Goal: Find specific page/section: Find specific page/section

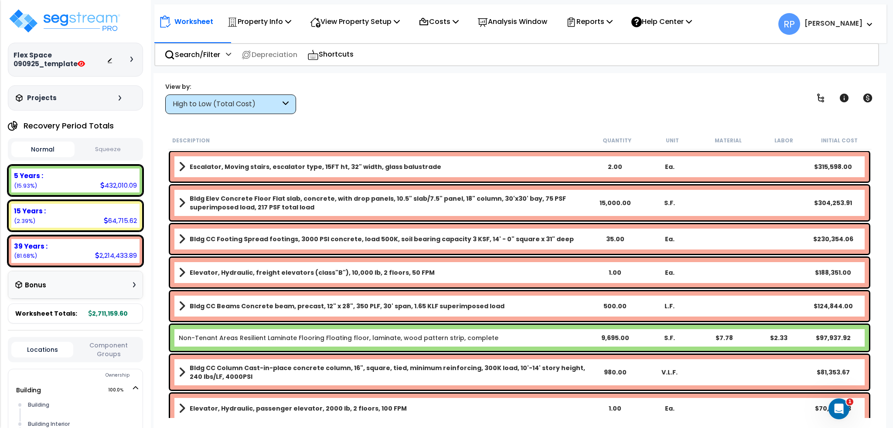
click at [107, 349] on button "Component Groups" at bounding box center [109, 350] width 62 height 18
click at [34, 340] on div "Locations Component Groups" at bounding box center [75, 352] width 135 height 31
click at [35, 353] on button "Locations" at bounding box center [42, 353] width 62 height 10
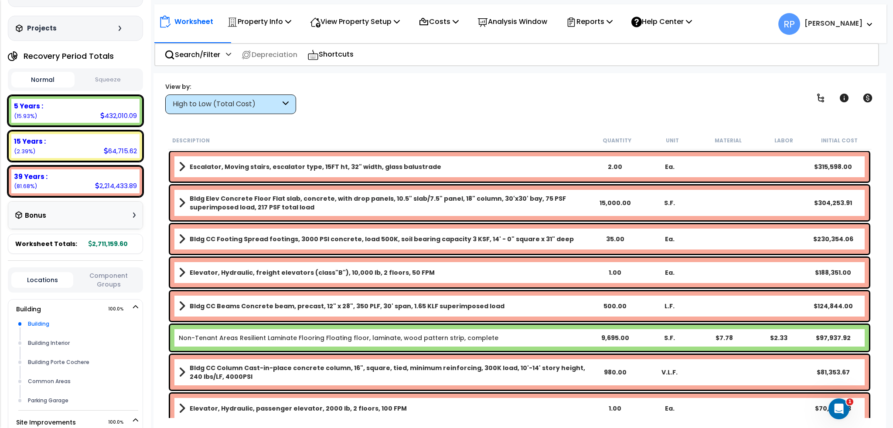
scroll to position [153, 0]
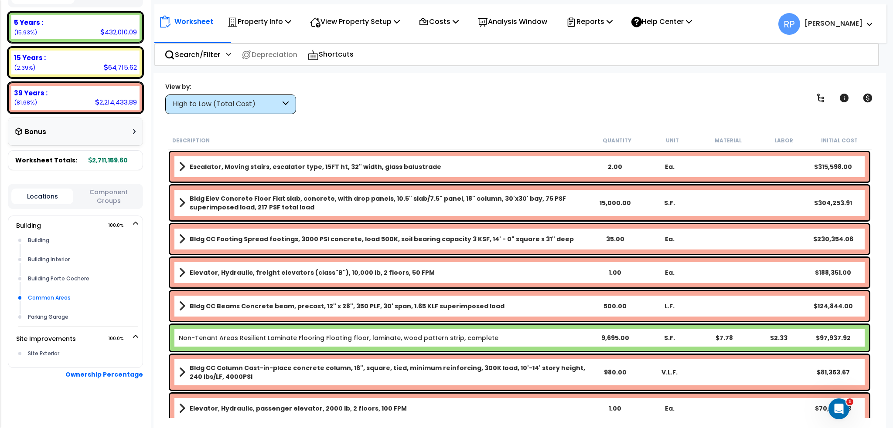
click at [65, 298] on div "Common Areas" at bounding box center [82, 298] width 112 height 10
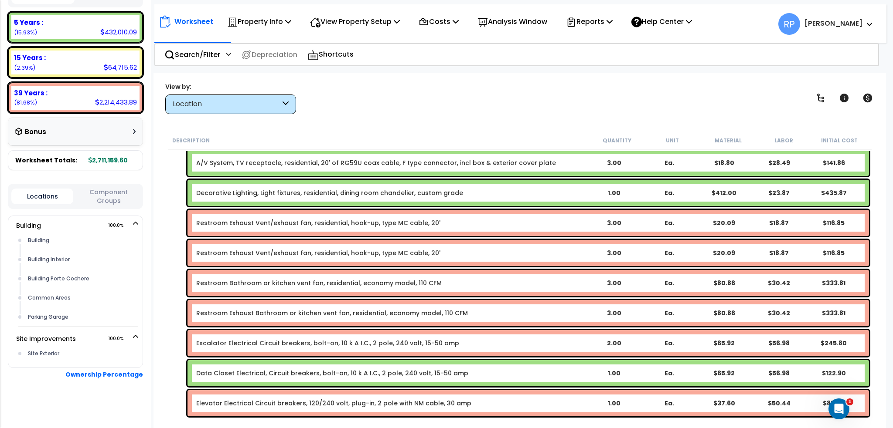
scroll to position [697, 0]
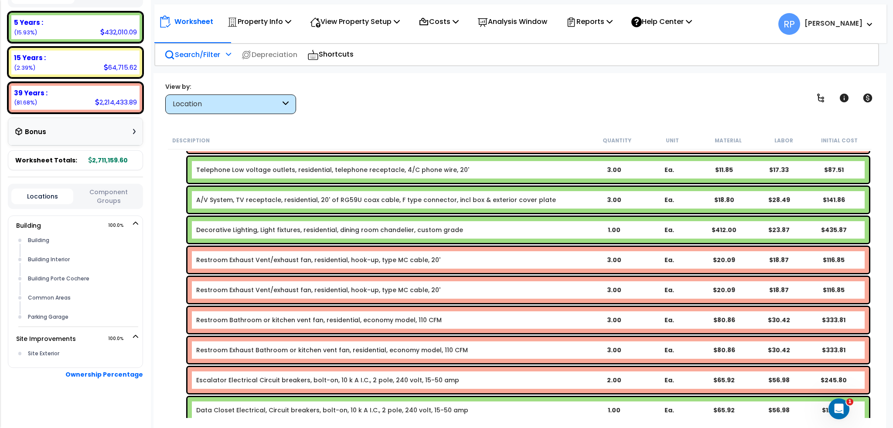
click at [197, 57] on p "Search/Filter" at bounding box center [192, 55] width 56 height 12
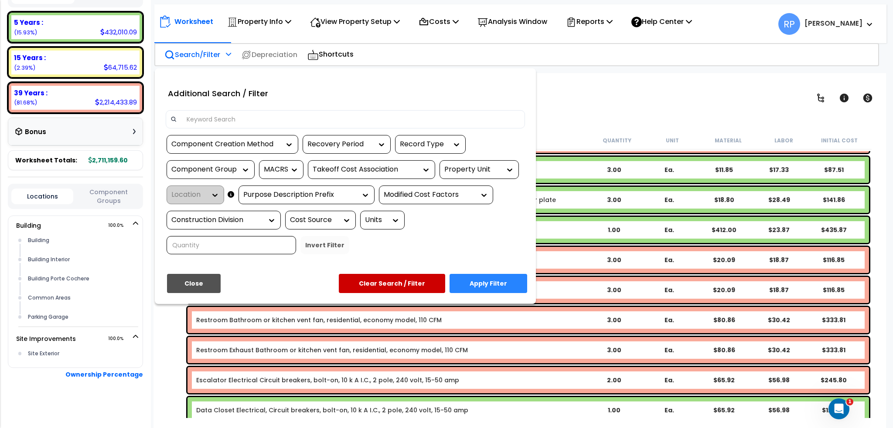
click at [235, 123] on input at bounding box center [350, 119] width 339 height 13
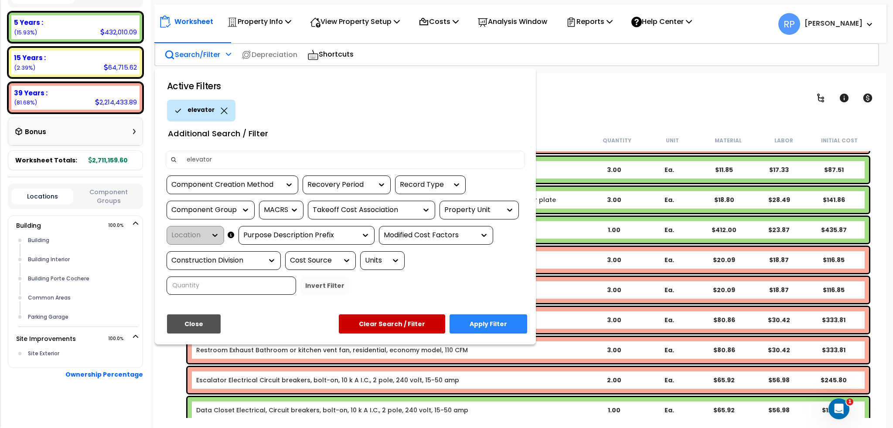
type input "elevator"
click at [503, 320] on button "Apply Filter" at bounding box center [488, 324] width 78 height 19
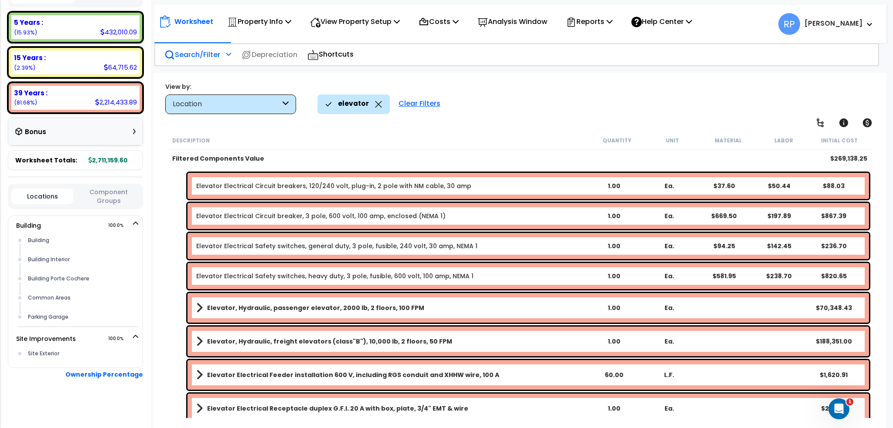
scroll to position [66, 0]
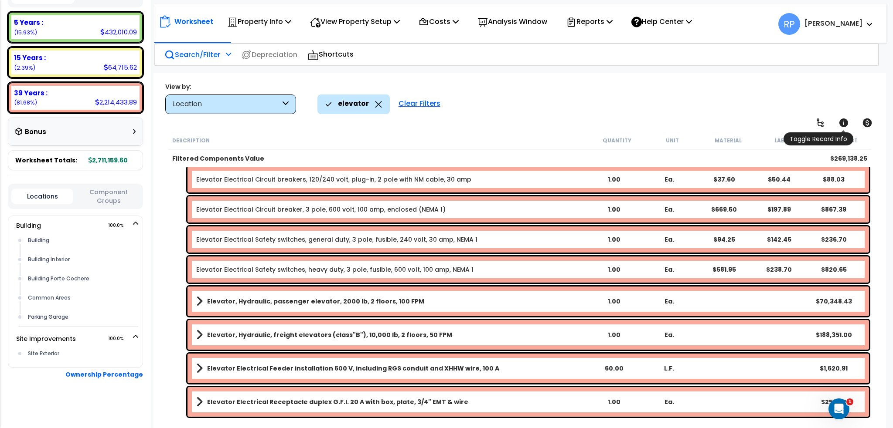
click at [844, 120] on icon at bounding box center [843, 123] width 9 height 9
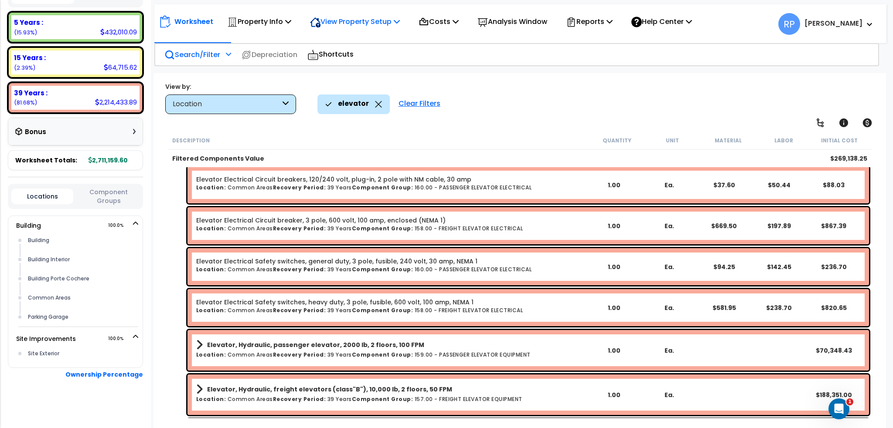
click at [366, 22] on p "View Property Setup" at bounding box center [355, 22] width 90 height 12
click at [367, 63] on link "View Questionnaire" at bounding box center [349, 59] width 86 height 17
